Goal: Find specific page/section: Find specific page/section

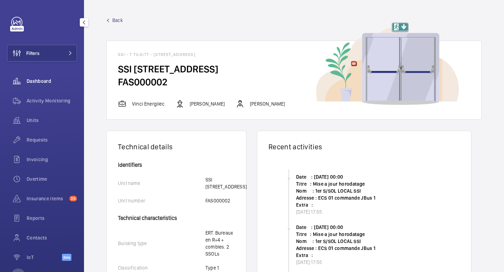
click at [44, 84] on span "Dashboard" at bounding box center [52, 81] width 50 height 7
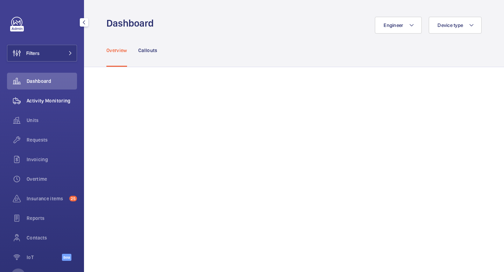
click at [50, 99] on span "Activity Monitoring" at bounding box center [52, 100] width 50 height 7
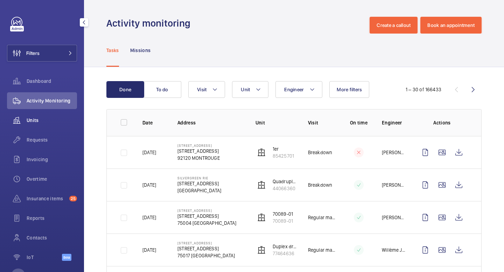
click at [41, 119] on span "Units" at bounding box center [52, 120] width 50 height 7
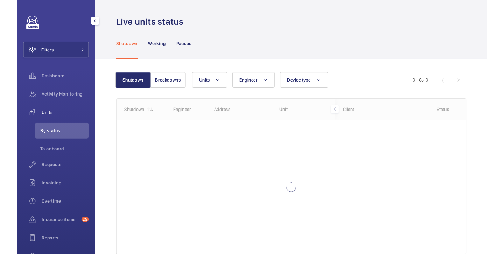
scroll to position [13, 0]
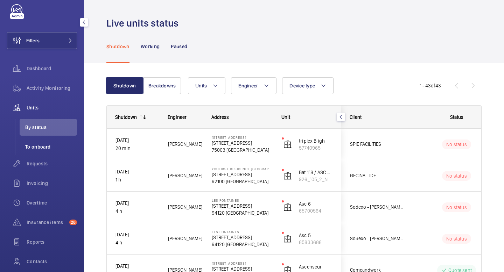
click at [44, 149] on span "To onboard" at bounding box center [51, 146] width 52 height 7
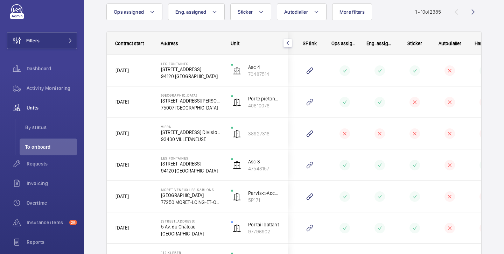
scroll to position [17, 0]
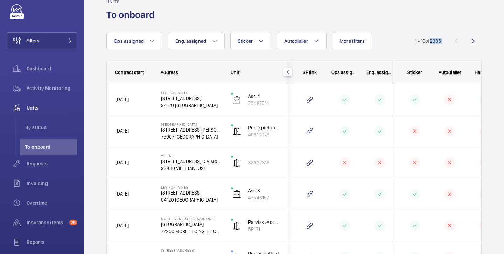
drag, startPoint x: 429, startPoint y: 42, endPoint x: 448, endPoint y: 38, distance: 18.9
click at [448, 38] on wm-front-pagination "1 - 10 of 2385" at bounding box center [448, 41] width 66 height 17
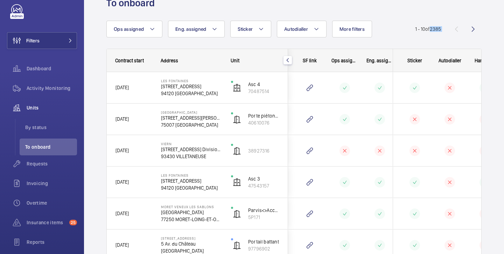
scroll to position [24, 0]
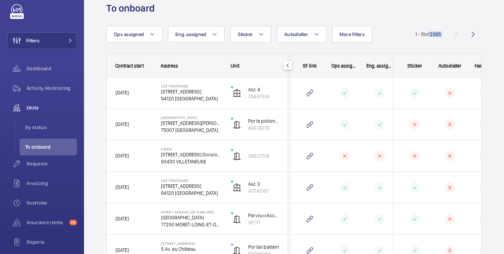
click at [349, 96] on div at bounding box center [345, 93] width 26 height 10
click at [345, 89] on mat-icon at bounding box center [344, 93] width 8 height 8
click at [345, 116] on div at bounding box center [340, 124] width 34 height 24
click at [345, 151] on div at bounding box center [344, 156] width 10 height 10
click at [356, 167] on div at bounding box center [340, 156] width 34 height 24
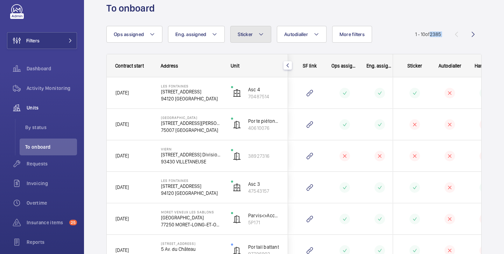
click at [258, 39] on button "Sticker" at bounding box center [250, 34] width 41 height 17
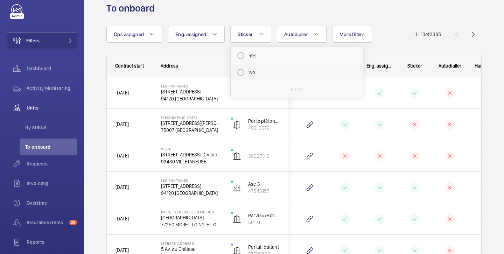
click at [239, 74] on mat-radio-button "No" at bounding box center [297, 72] width 126 height 14
radio input "true"
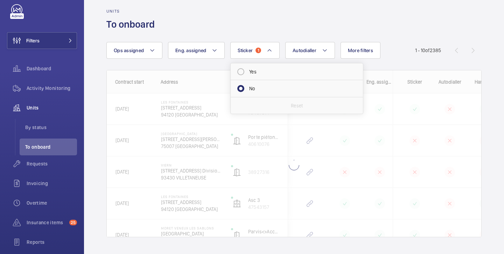
click at [396, 23] on div "Units To onboard" at bounding box center [293, 20] width 375 height 22
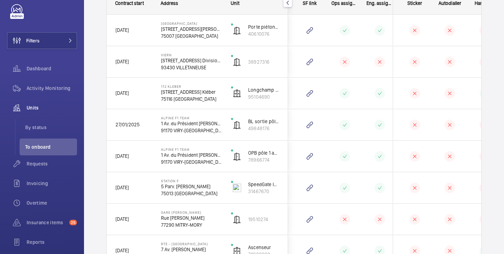
scroll to position [0, 0]
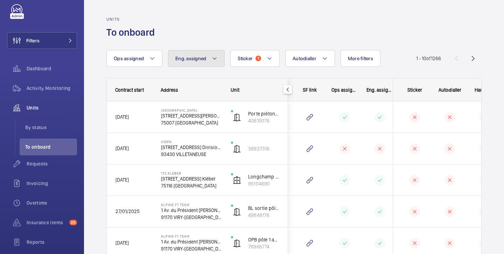
click at [205, 61] on button "Eng. assigned" at bounding box center [196, 58] width 57 height 17
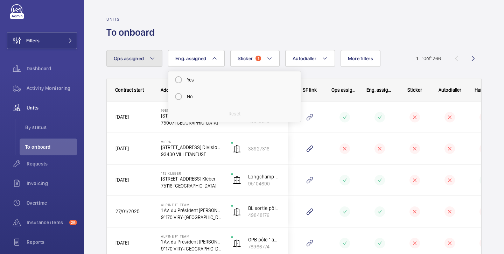
click at [129, 59] on span "Ops assigned" at bounding box center [129, 59] width 30 height 6
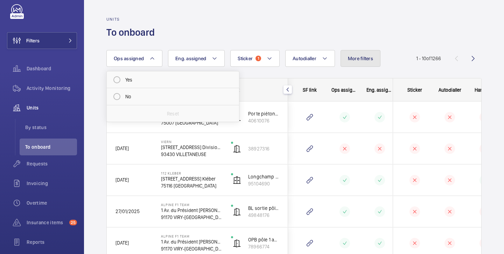
click at [368, 58] on span "More filters" at bounding box center [360, 59] width 25 height 6
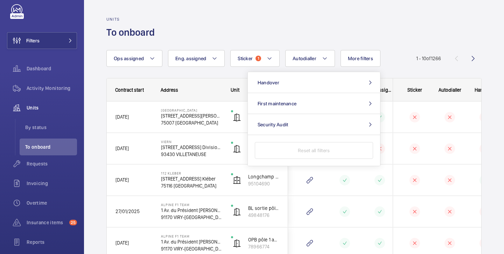
click at [373, 13] on wm-front-admin-header "Units To onboard" at bounding box center [294, 19] width 420 height 39
